Goal: Transaction & Acquisition: Purchase product/service

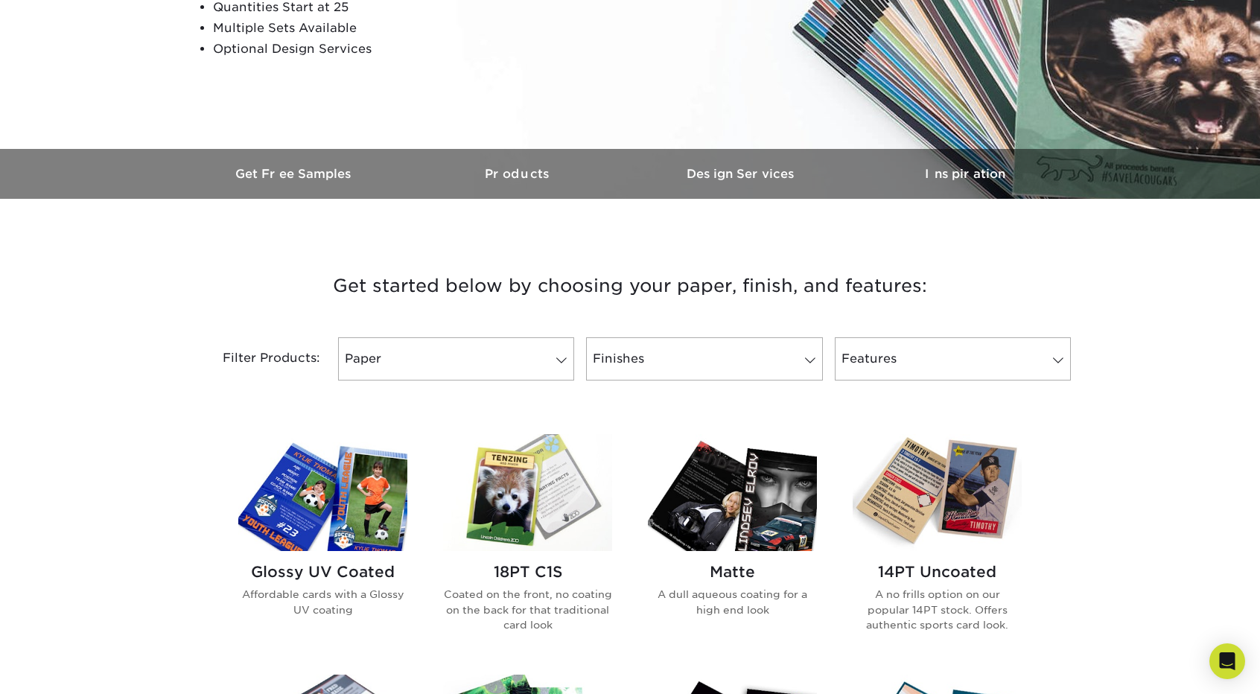
scroll to position [372, 0]
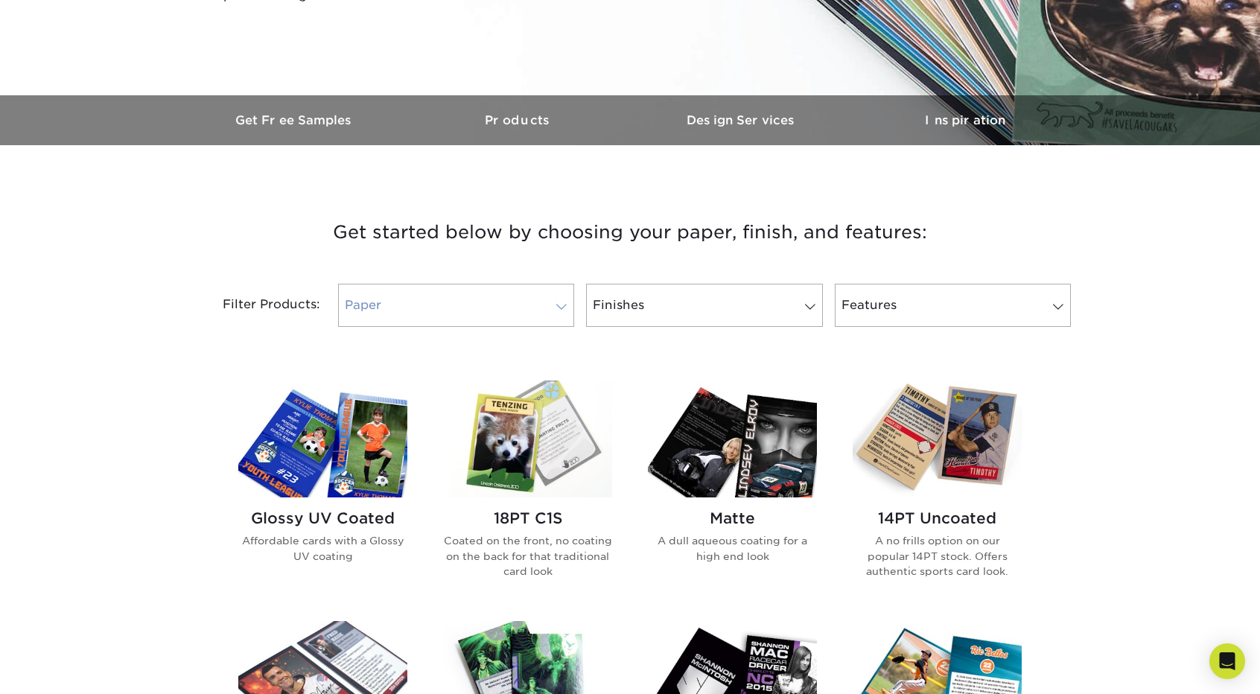
click at [565, 309] on span at bounding box center [561, 307] width 21 height 12
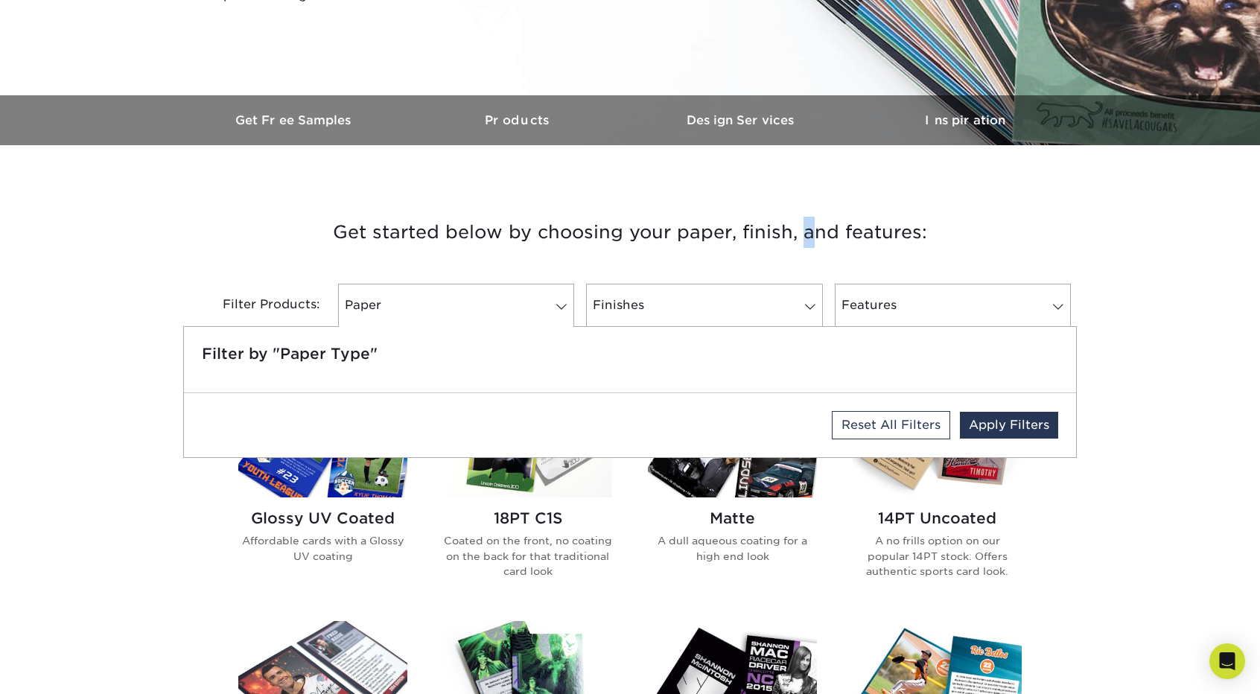
click at [702, 236] on h3 "Get started below by choosing your paper, finish, and features:" at bounding box center [629, 232] width 871 height 67
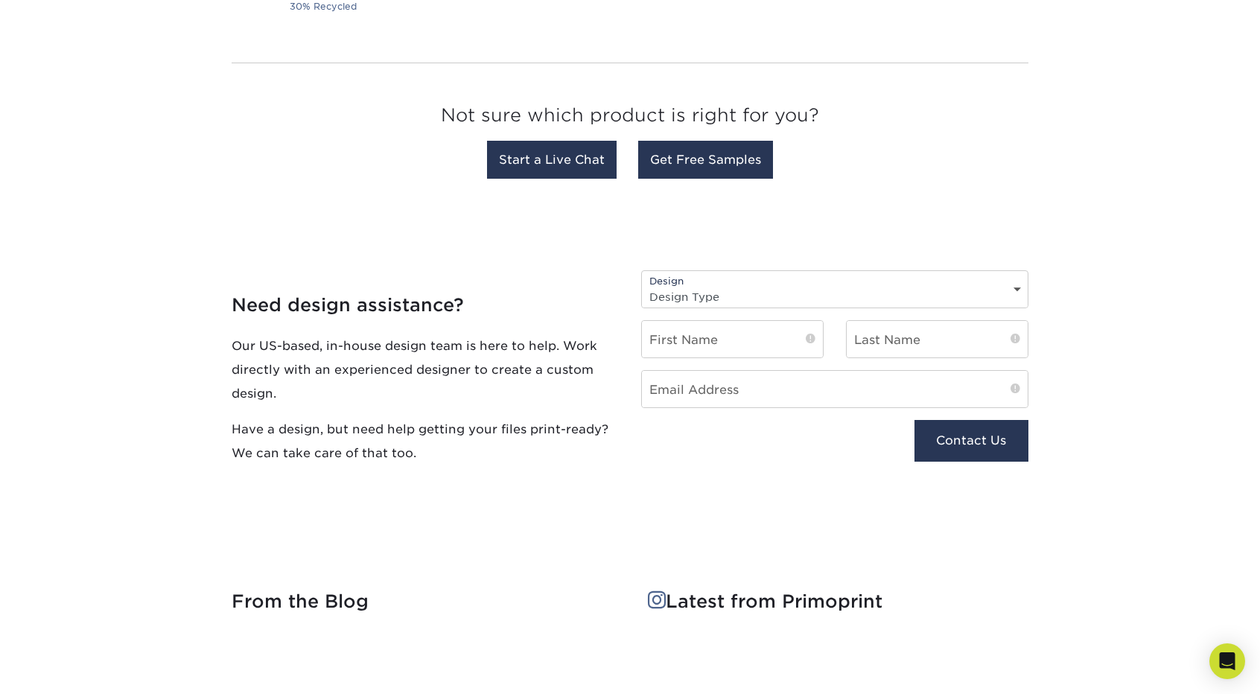
scroll to position [1490, 0]
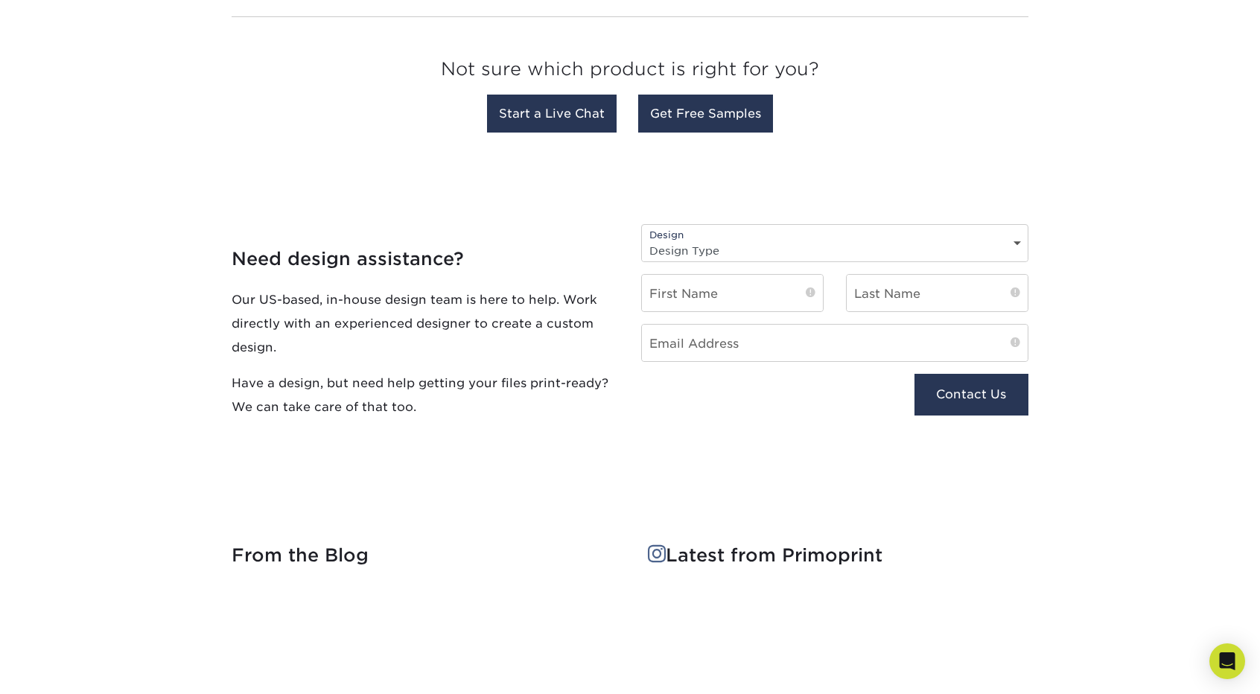
click at [715, 252] on select "Design Type Design Edits New Design" at bounding box center [835, 251] width 386 height 22
select select "New Design"
click at [642, 240] on select "Design Type Design Edits New Design" at bounding box center [835, 251] width 386 height 22
click at [721, 290] on input "text" at bounding box center [732, 293] width 181 height 36
click at [487, 337] on p "Our US-based, in-house design team is here to help. Work directly with an exper…" at bounding box center [425, 323] width 387 height 72
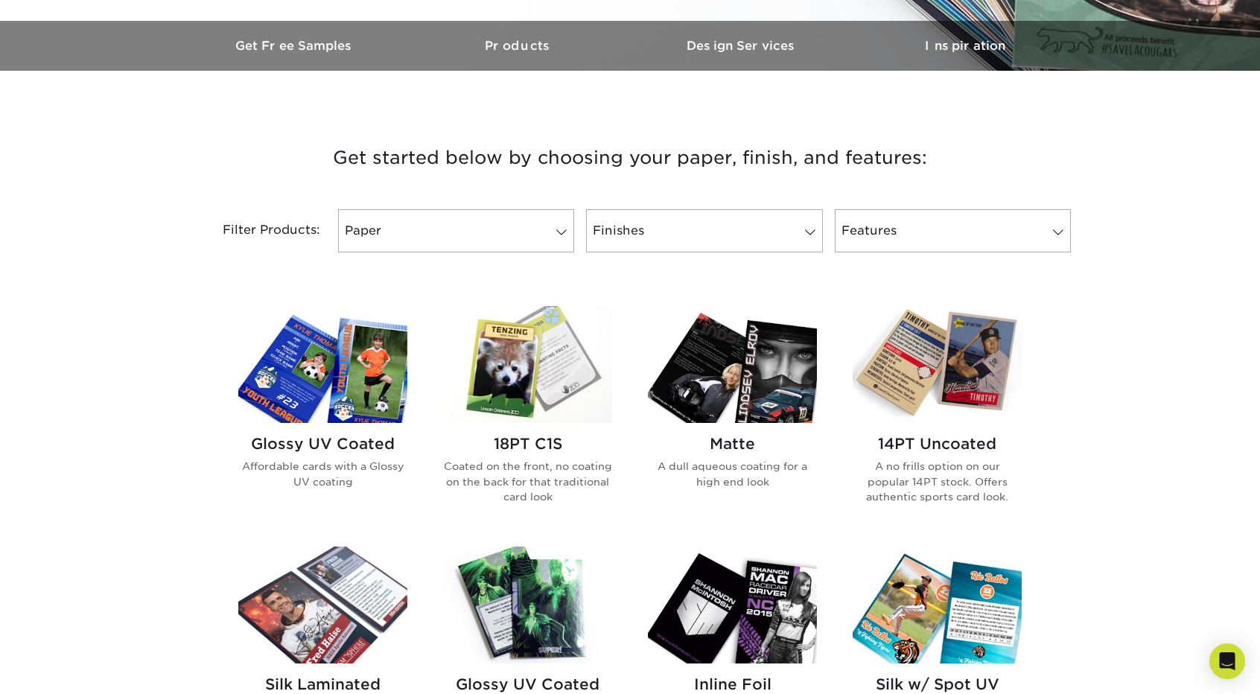
scroll to position [447, 0]
click at [559, 233] on span at bounding box center [561, 232] width 21 height 12
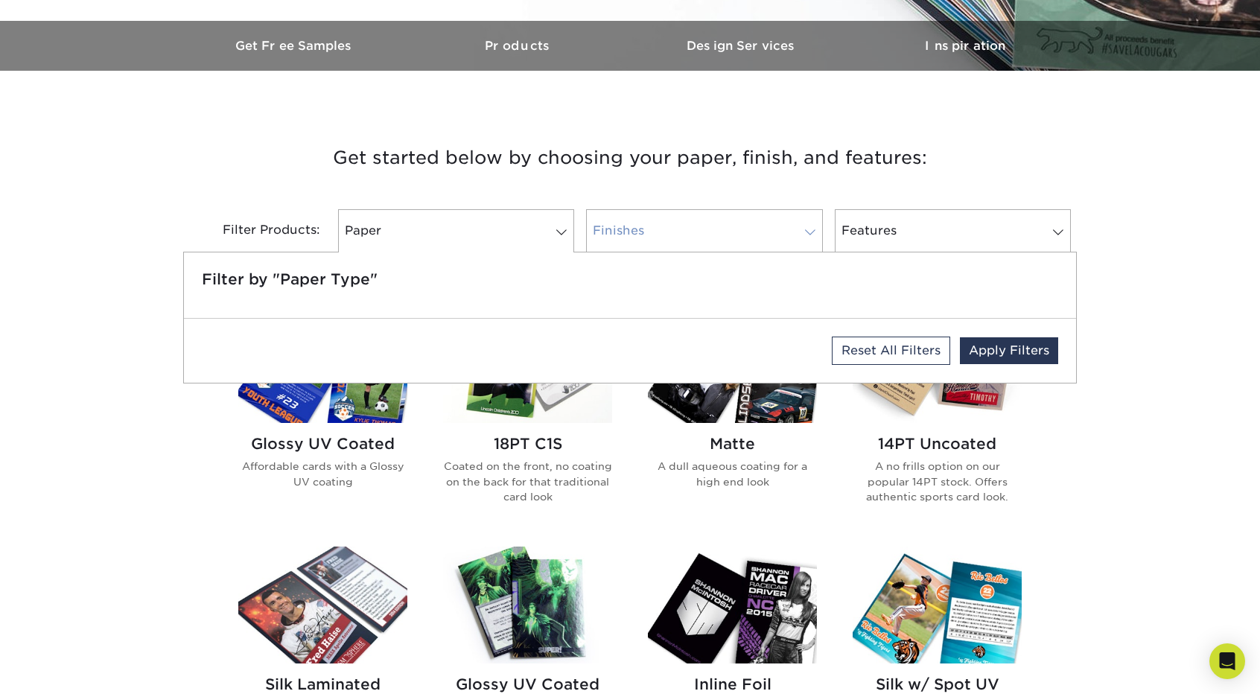
click at [739, 225] on link "Finishes" at bounding box center [704, 230] width 236 height 43
drag, startPoint x: 740, startPoint y: 223, endPoint x: 747, endPoint y: 223, distance: 7.5
click at [740, 223] on link "Finishes" at bounding box center [704, 230] width 236 height 43
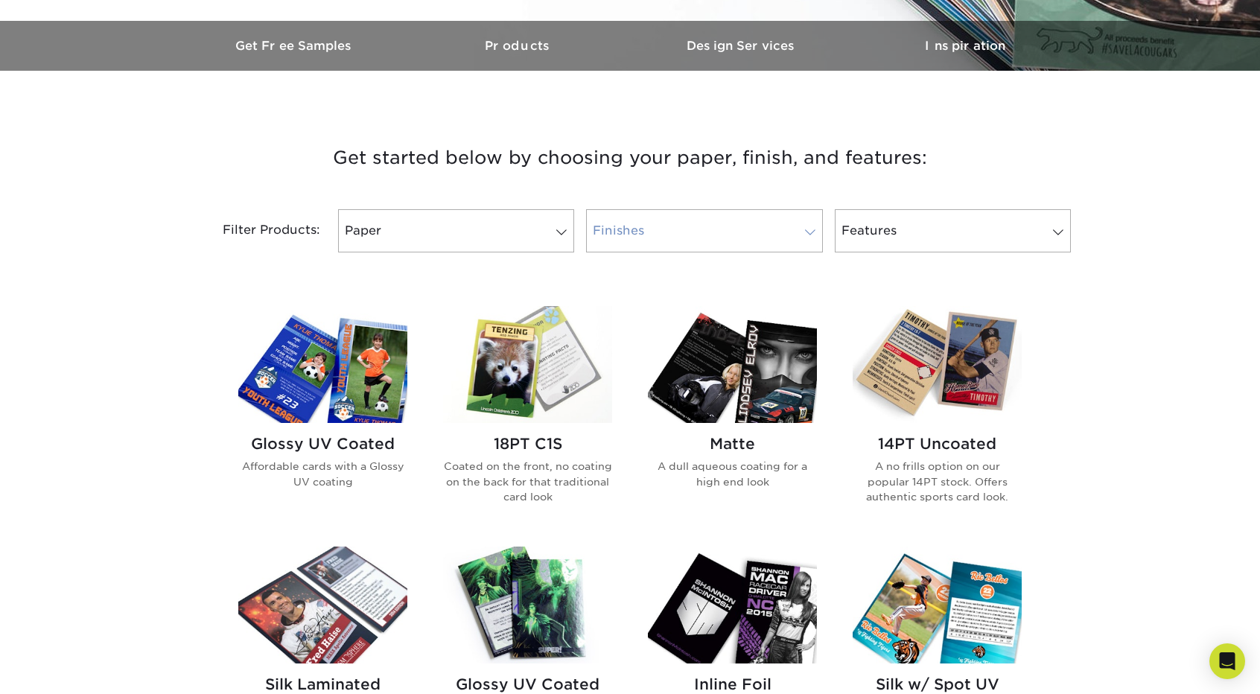
click at [818, 231] on span at bounding box center [810, 232] width 21 height 12
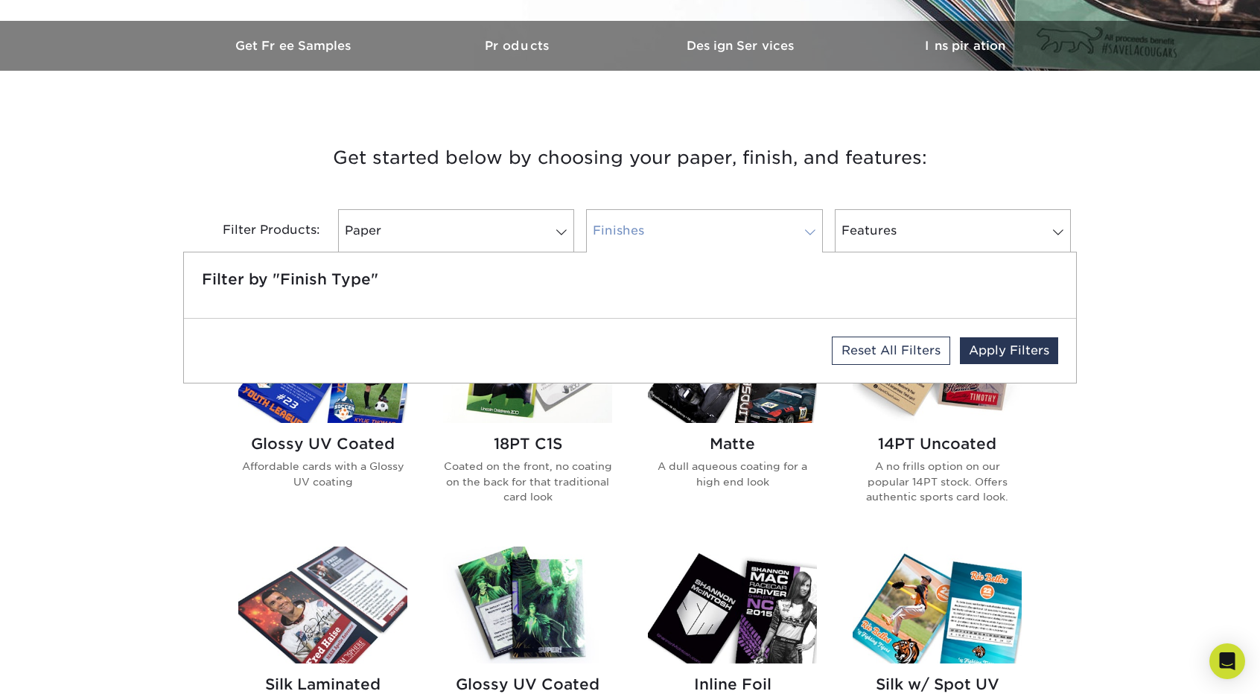
click at [818, 231] on span at bounding box center [810, 232] width 21 height 12
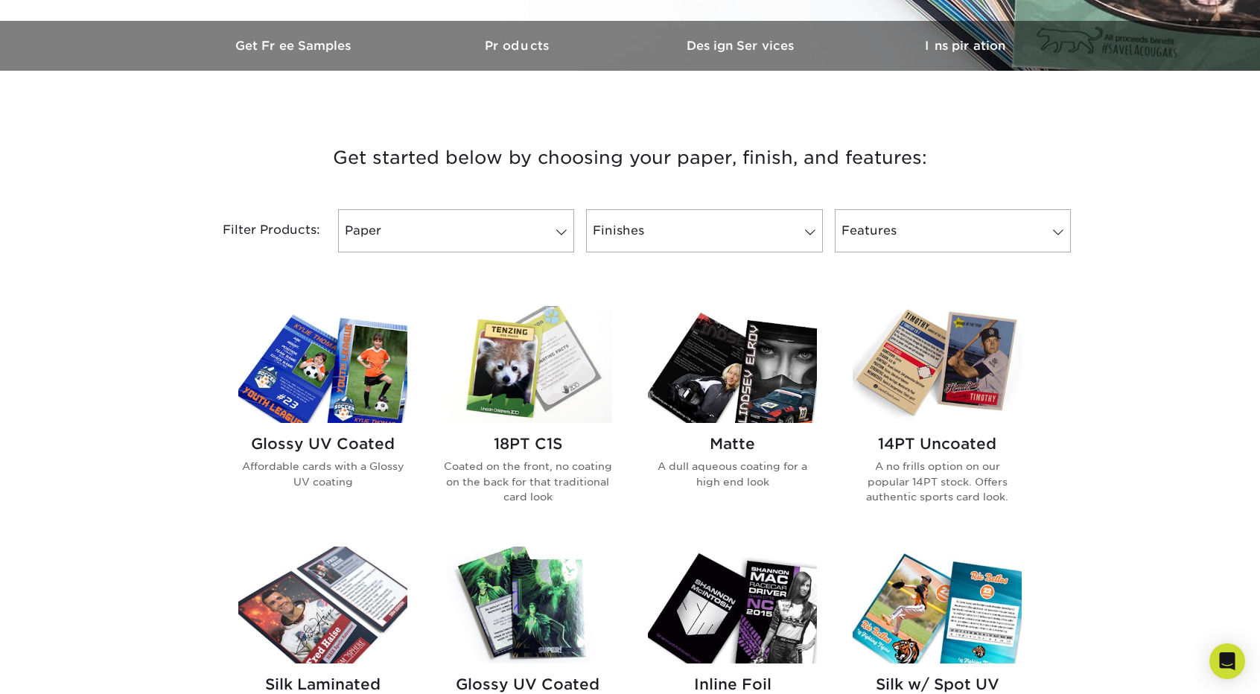
click at [719, 390] on img at bounding box center [732, 364] width 169 height 117
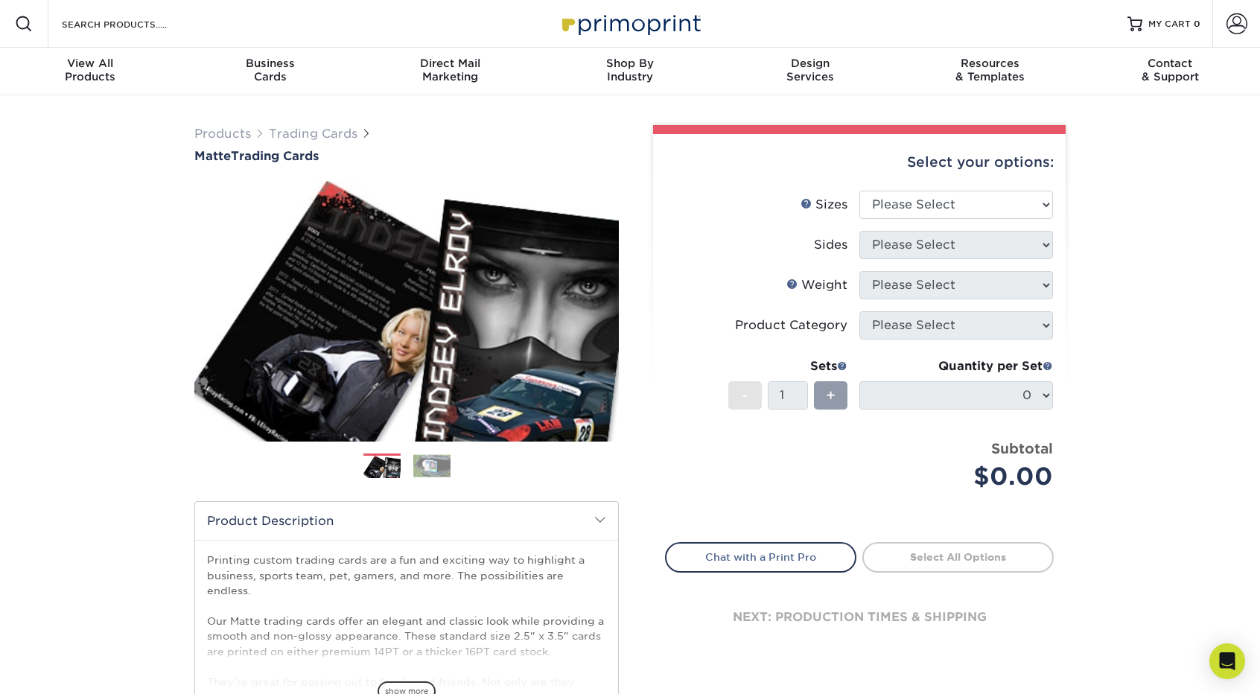
click at [434, 464] on img at bounding box center [431, 465] width 37 height 23
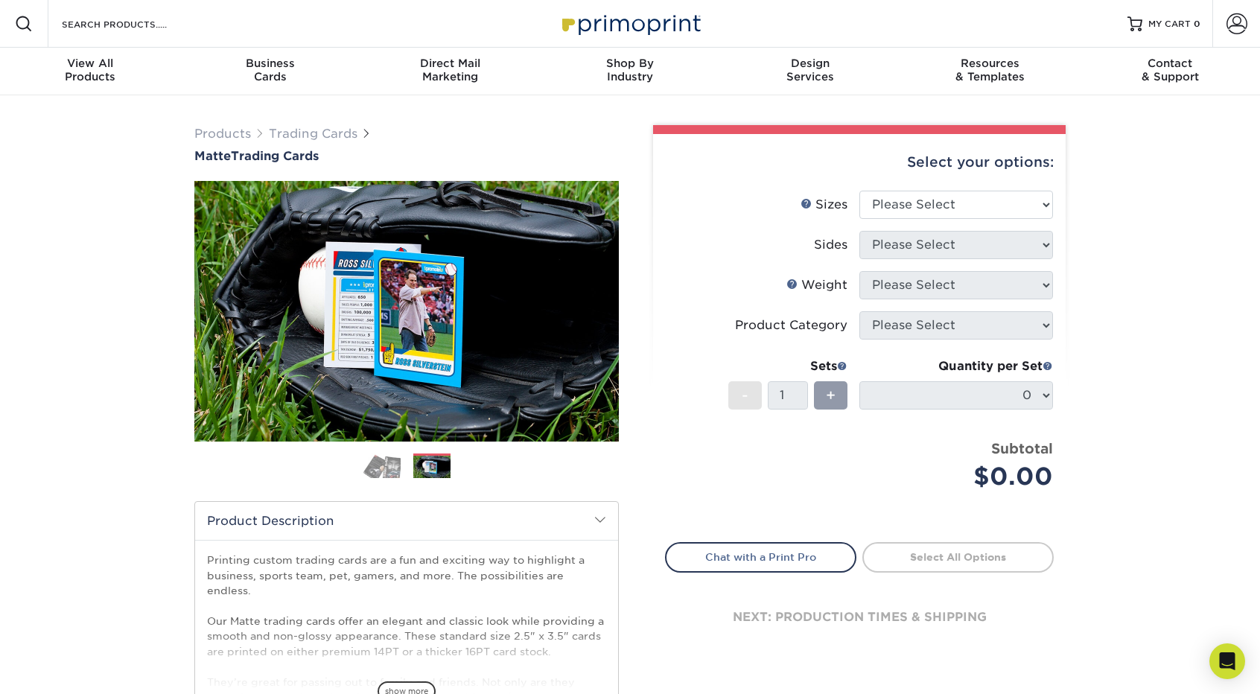
click at [382, 467] on img at bounding box center [381, 466] width 37 height 26
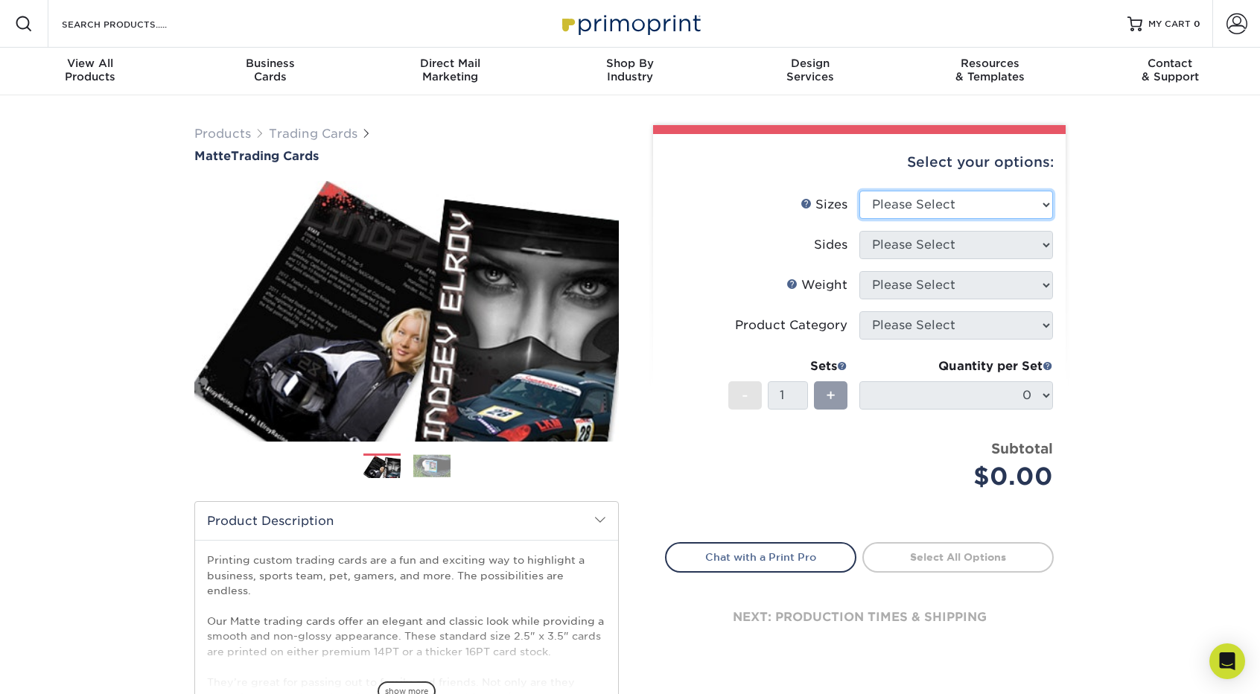
click at [924, 206] on select "Please Select 2.5" x 3.5"" at bounding box center [957, 205] width 194 height 28
select select "2.50x3.50"
click at [860, 191] on select "Please Select 2.5" x 3.5"" at bounding box center [957, 205] width 194 height 28
click at [930, 243] on select "Please Select Print Both Sides Print Front Only" at bounding box center [957, 245] width 194 height 28
select select "13abbda7-1d64-4f25-8bb2-c179b224825d"
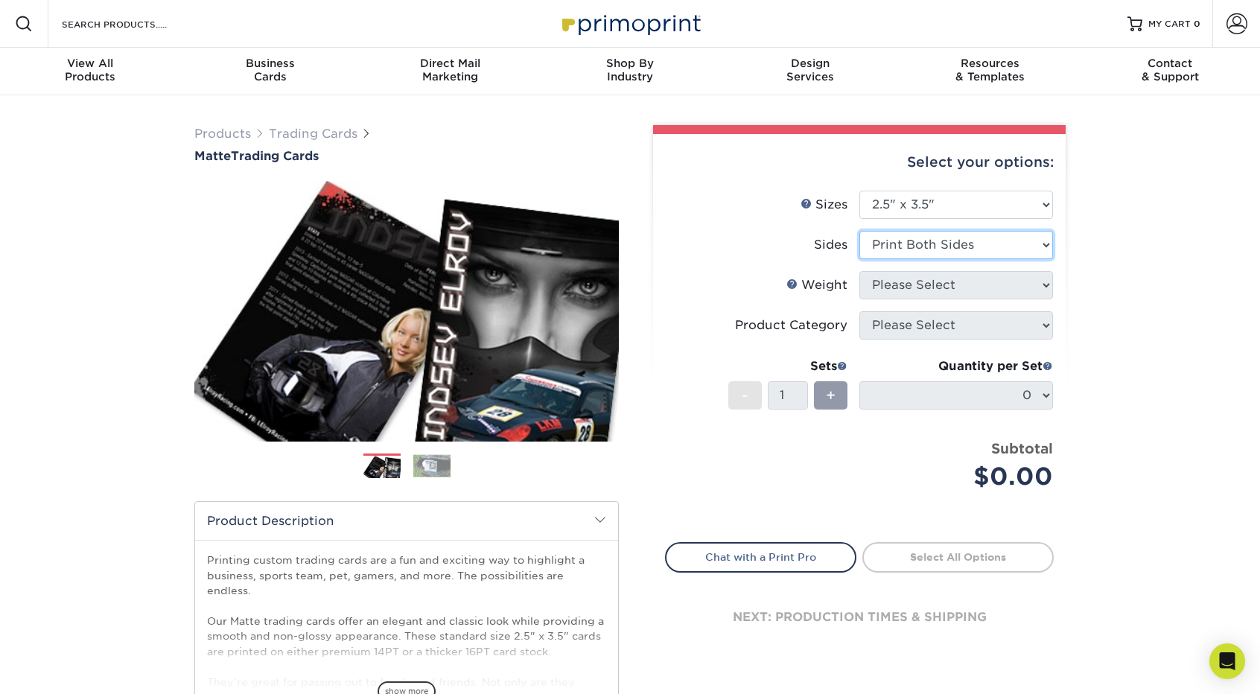
click at [860, 231] on select "Please Select Print Both Sides Print Front Only" at bounding box center [957, 245] width 194 height 28
click at [924, 292] on select "Please Select 16PT 14PT" at bounding box center [957, 285] width 194 height 28
select select "16PT"
click at [860, 271] on select "Please Select 16PT 14PT" at bounding box center [957, 285] width 194 height 28
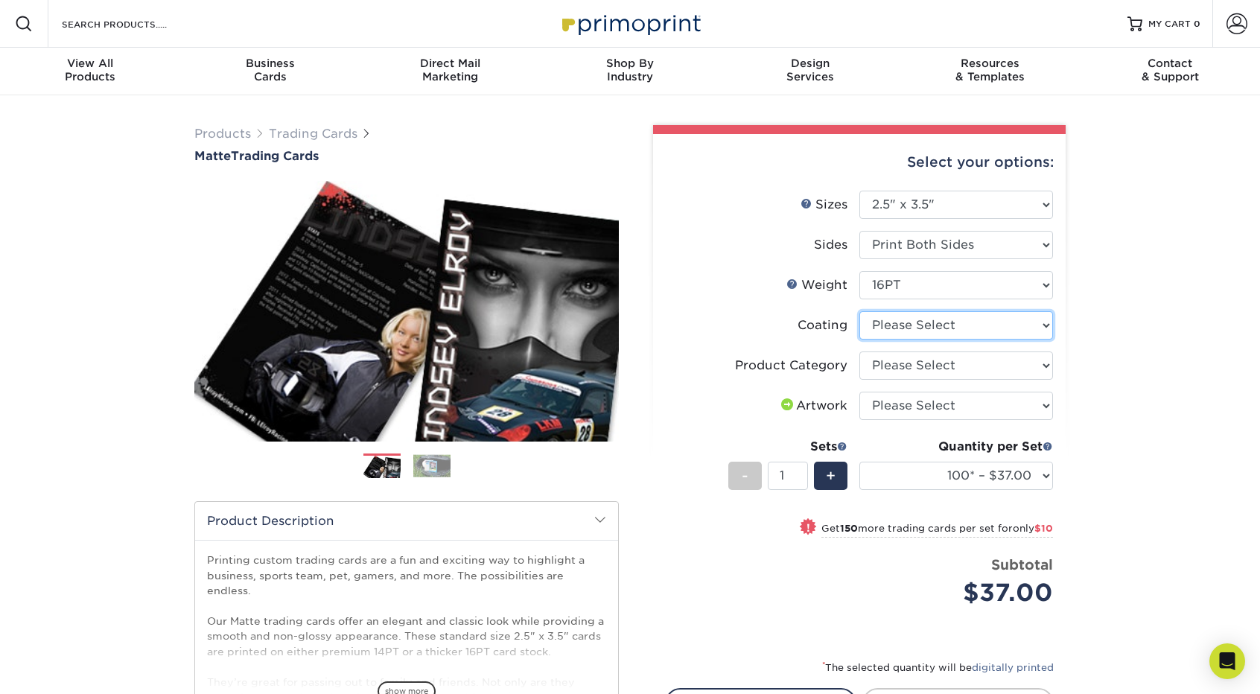
click at [926, 328] on select at bounding box center [957, 325] width 194 height 28
select select "121bb7b5-3b4d-429f-bd8d-bbf80e953313"
click at [860, 311] on select at bounding box center [957, 325] width 194 height 28
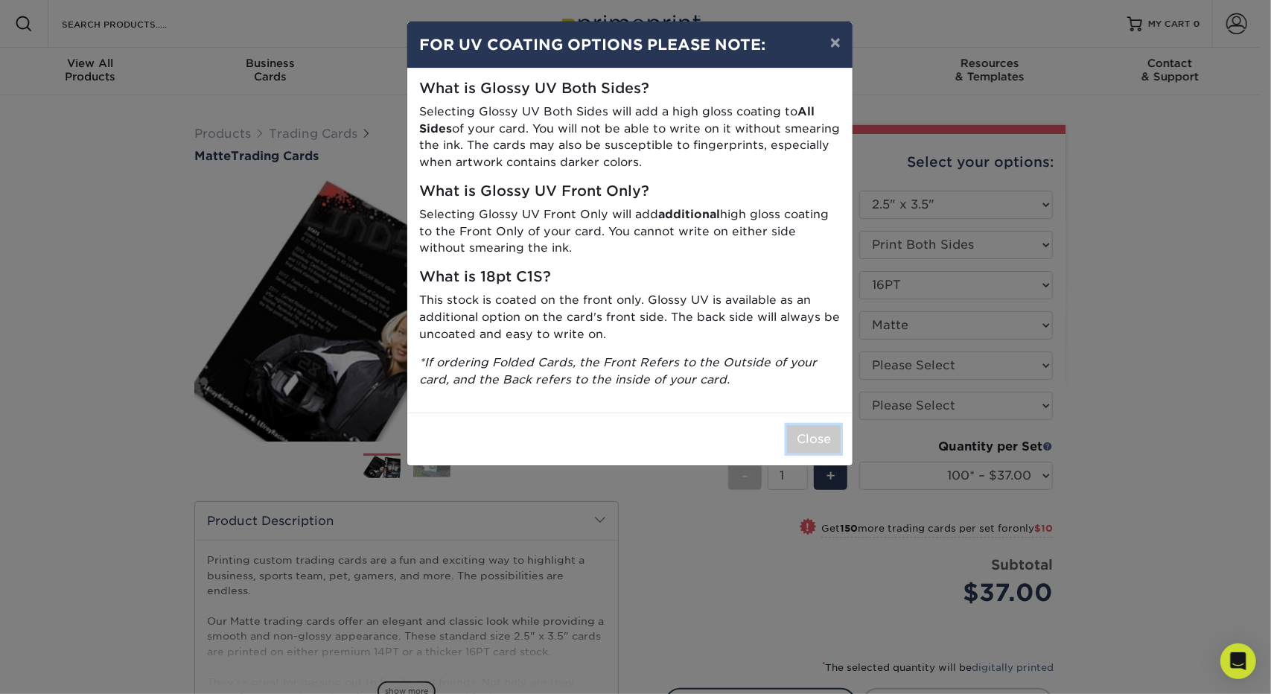
click at [824, 441] on button "Close" at bounding box center [814, 439] width 54 height 28
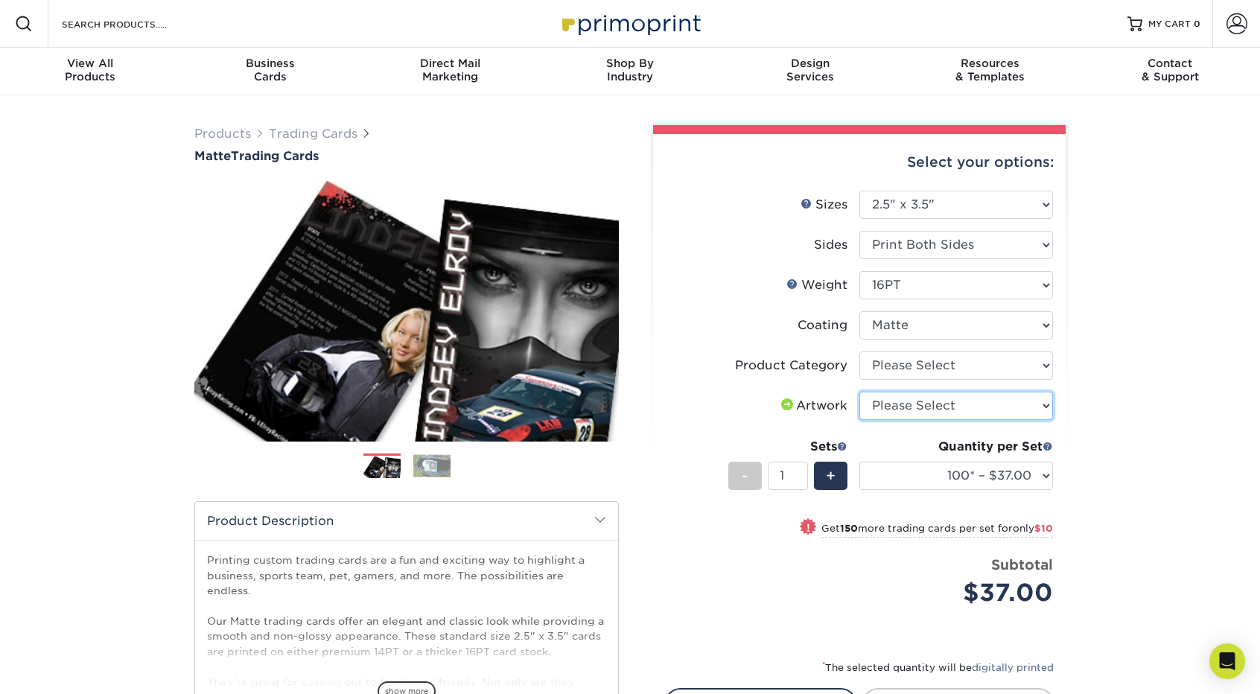
click at [950, 410] on select "Please Select I will upload files I need a design - $100" at bounding box center [957, 406] width 194 height 28
select select "upload"
click at [860, 392] on select "Please Select I will upload files I need a design - $100" at bounding box center [957, 406] width 194 height 28
click at [940, 372] on select "Please Select Trading Cards" at bounding box center [957, 366] width 194 height 28
select select "c2f9bce9-36c2-409d-b101-c29d9d031e18"
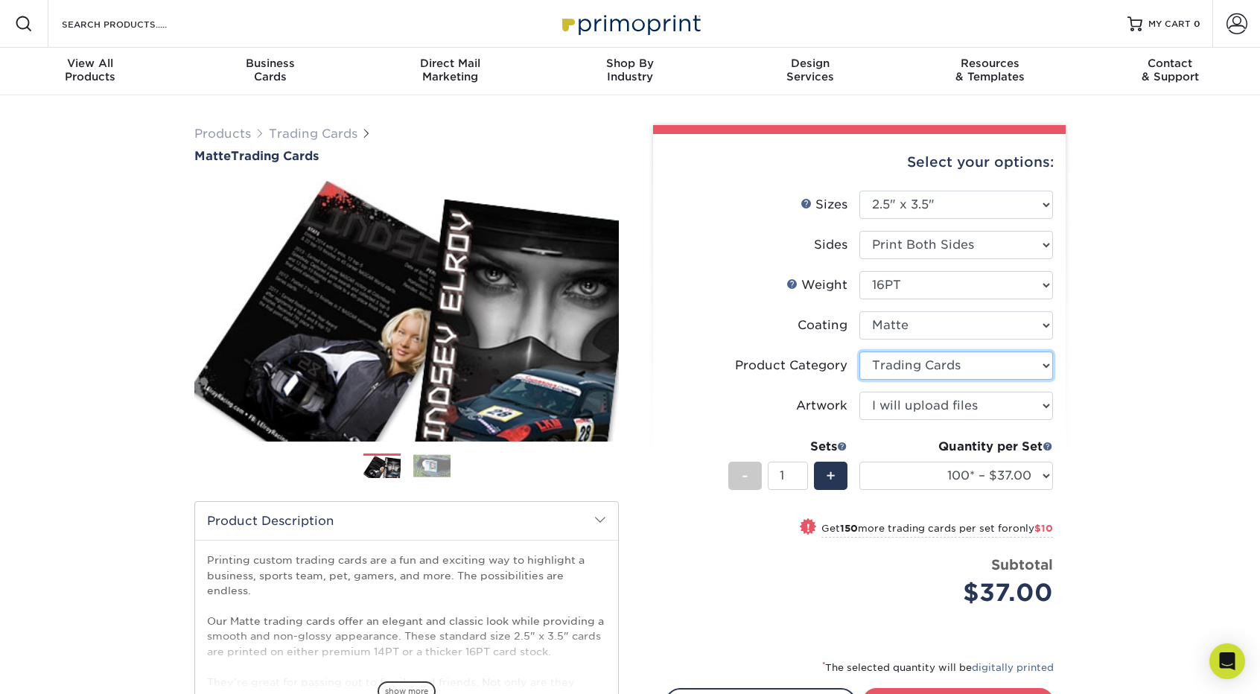
click at [860, 352] on select "Please Select Trading Cards" at bounding box center [957, 366] width 194 height 28
click at [967, 478] on select "100* – $37.00 250* – $47.00 500* – $58.00 1000 – $71.00 2500 – $141.00 5000 – $…" at bounding box center [957, 476] width 194 height 28
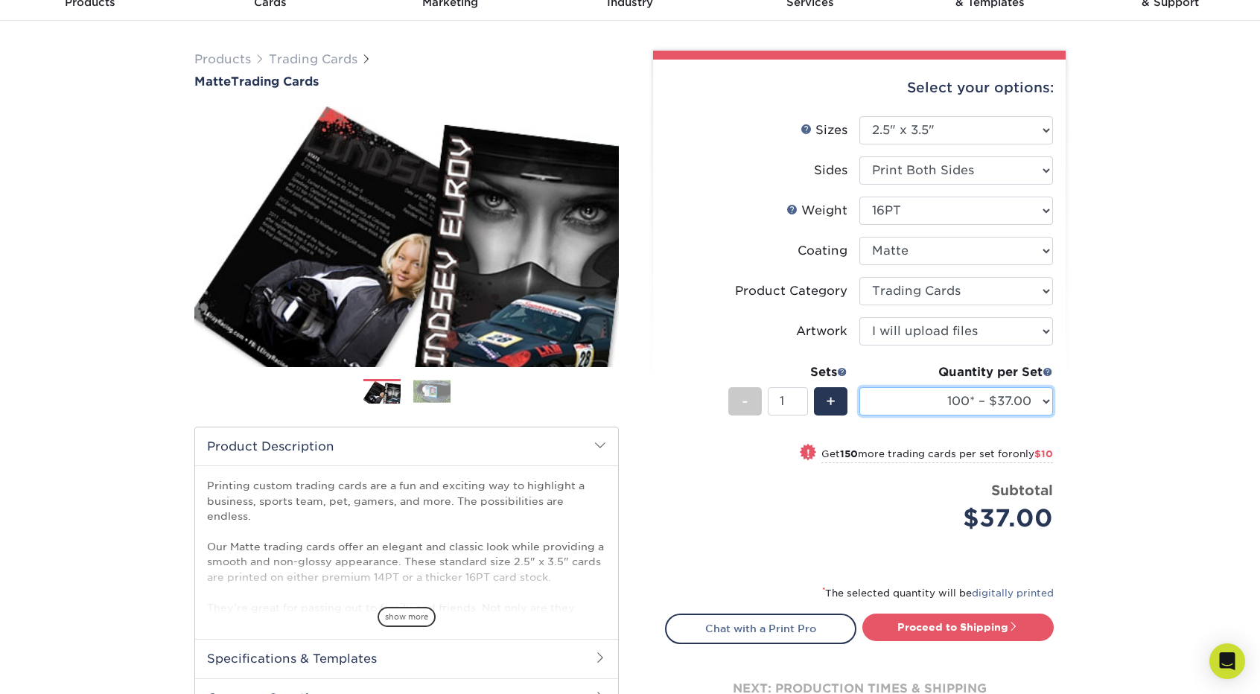
click at [1035, 410] on select "100* – $37.00 250* – $47.00 500* – $58.00 1000 – $71.00 2500 – $141.00 5000 – $…" at bounding box center [957, 401] width 194 height 28
click at [1129, 418] on div "Products Trading Cards Matte Trading Cards" at bounding box center [630, 418] width 1260 height 795
click at [1034, 406] on select "100* – $37.00 250* – $47.00 500* – $58.00 1000 – $71.00 2500 – $141.00 5000 – $…" at bounding box center [957, 401] width 194 height 28
click at [1142, 408] on div "Products Trading Cards Matte Trading Cards" at bounding box center [630, 418] width 1260 height 795
click at [1038, 404] on select "100* – $37.00 250* – $47.00 500* – $58.00 1000 – $71.00 2500 – $141.00 5000 – $…" at bounding box center [957, 401] width 194 height 28
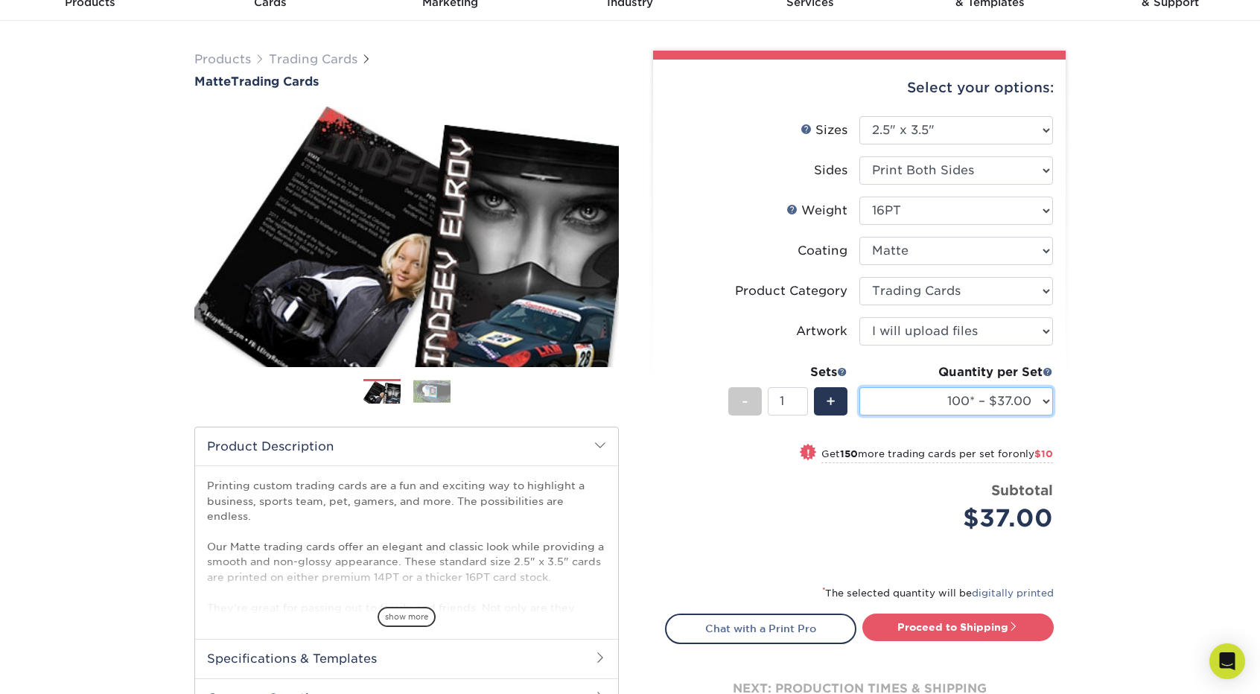
select select "1000 – $71.00"
click at [860, 387] on select "100* – $37.00 250* – $47.00 500* – $58.00 1000 – $71.00 2500 – $141.00 5000 – $…" at bounding box center [957, 401] width 194 height 28
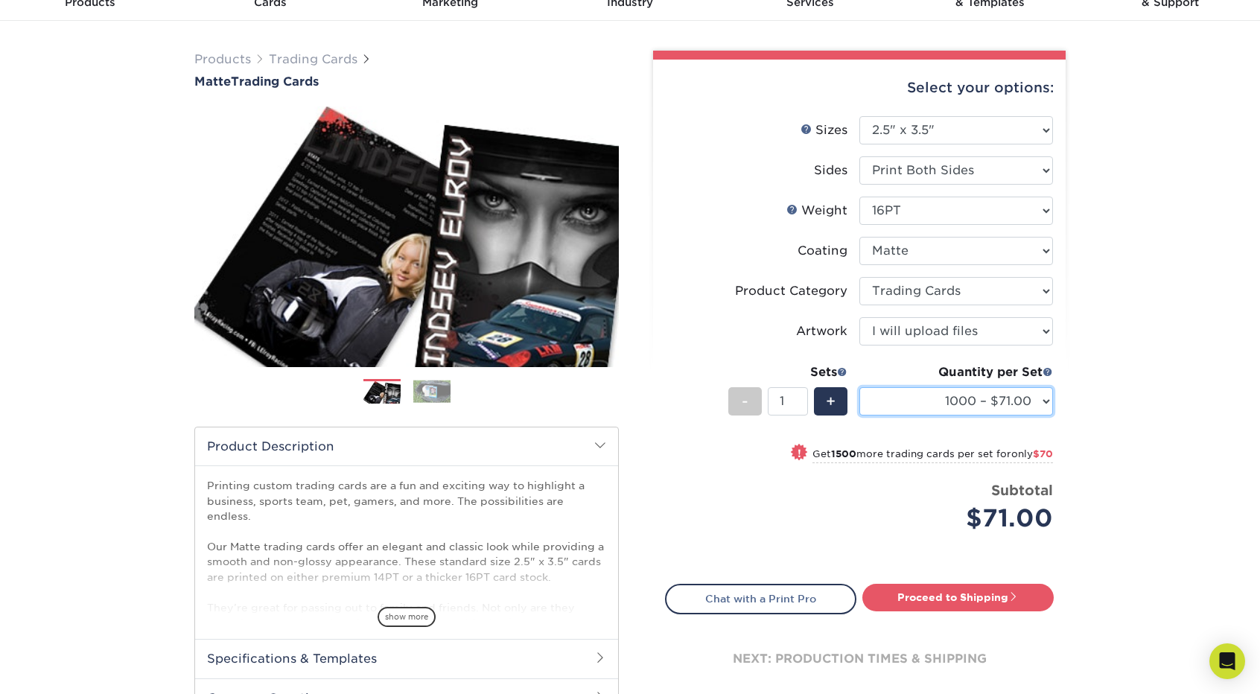
click at [1044, 400] on select "100* – $37.00 250* – $47.00 500* – $58.00 1000 – $71.00 2500 – $141.00 5000 – $…" at bounding box center [957, 401] width 194 height 28
click at [1039, 401] on select "100* – $37.00 250* – $47.00 500* – $58.00 1000 – $71.00 2500 – $141.00 5000 – $…" at bounding box center [957, 401] width 194 height 28
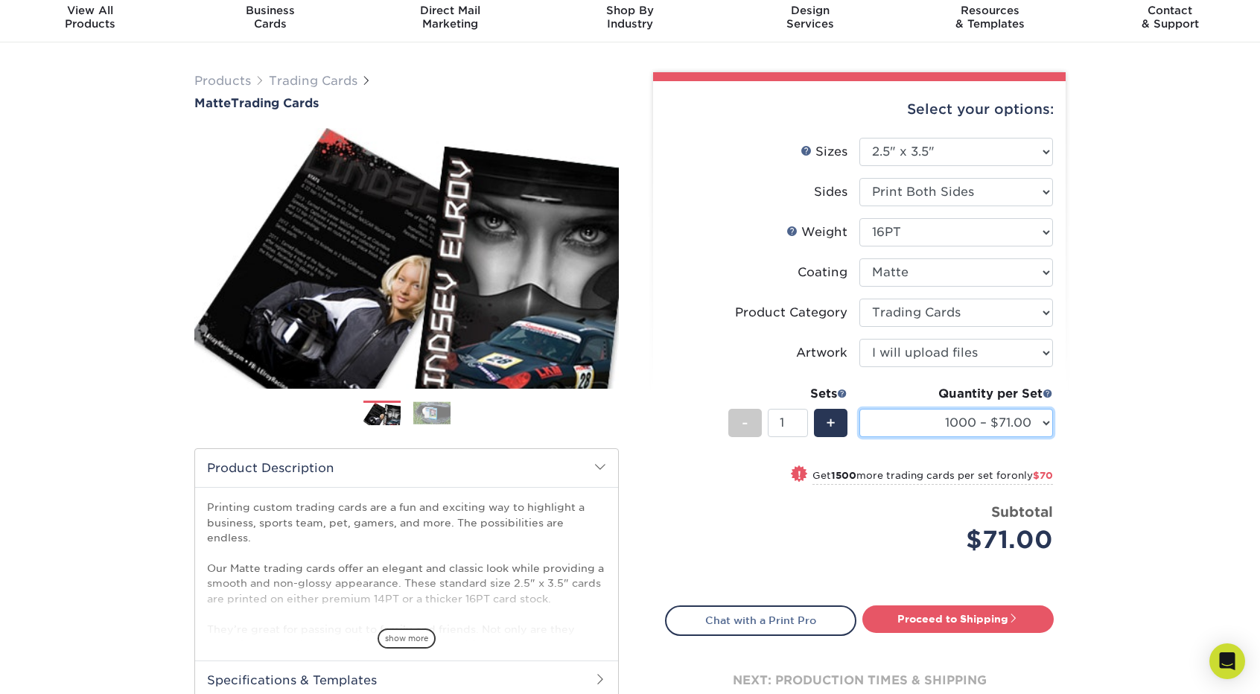
scroll to position [0, 0]
